Goal: Find contact information: Find contact information

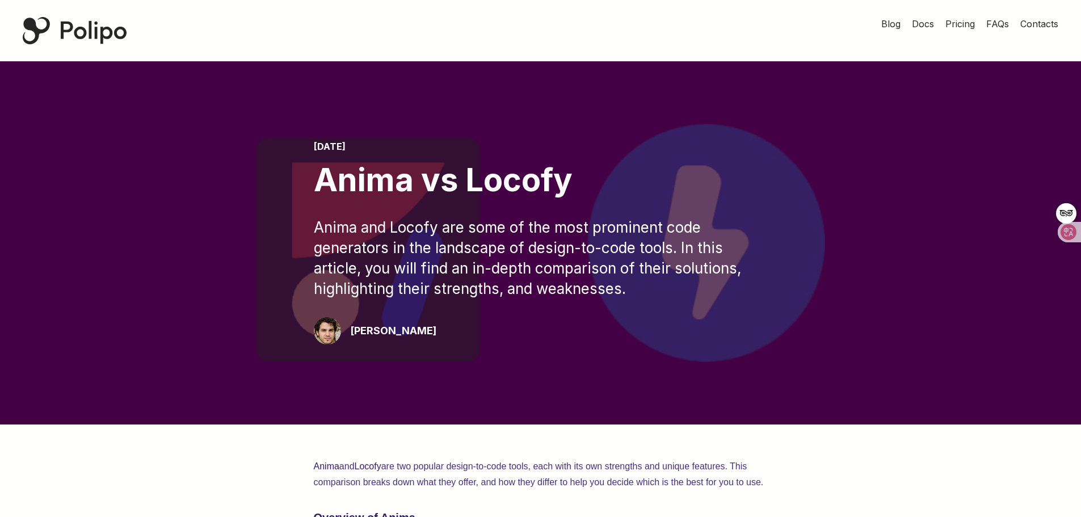
click at [119, 30] on div "Polipo Home Page" at bounding box center [75, 30] width 104 height 27
click at [116, 34] on div "Polipo Home Page" at bounding box center [75, 30] width 104 height 27
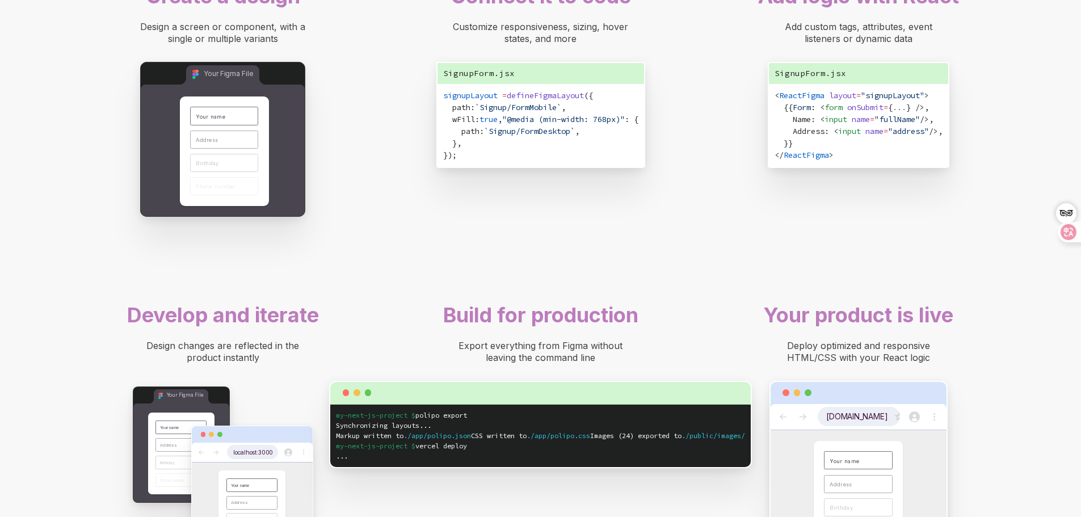
scroll to position [1022, 0]
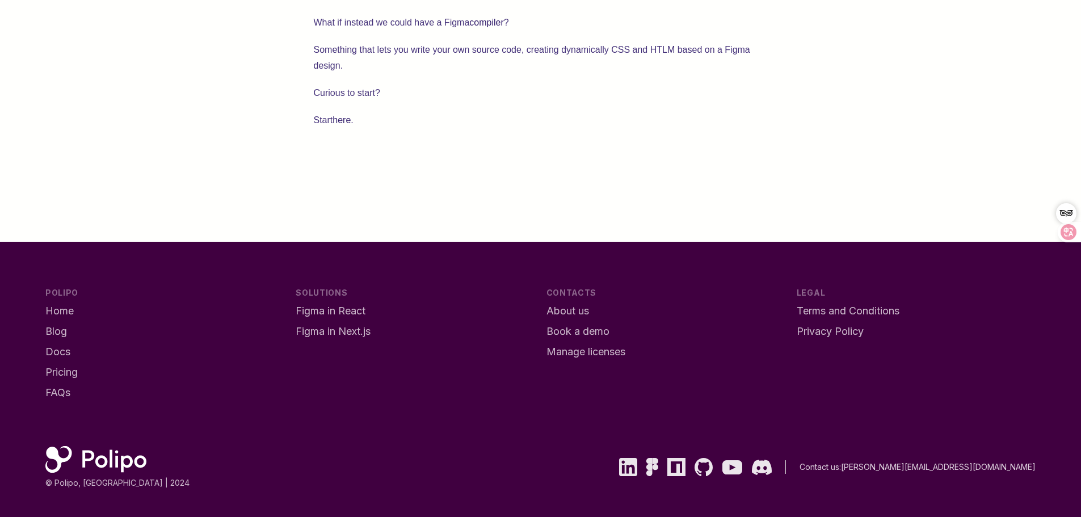
scroll to position [2194, 0]
